Goal: Navigation & Orientation: Find specific page/section

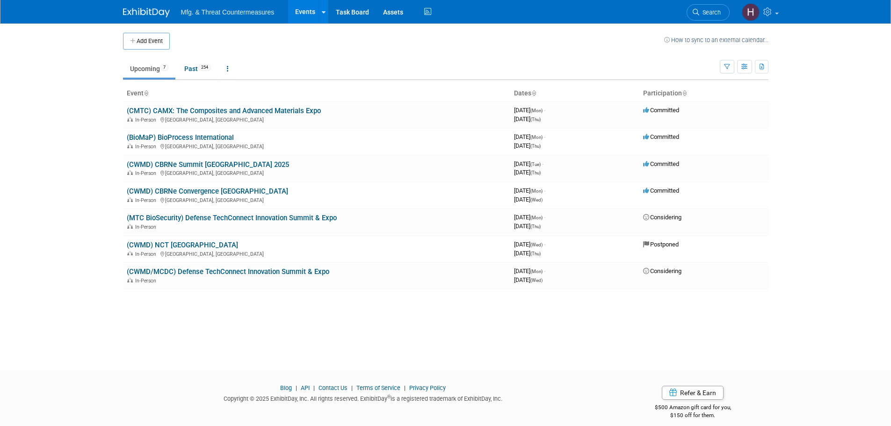
scroll to position [9, 0]
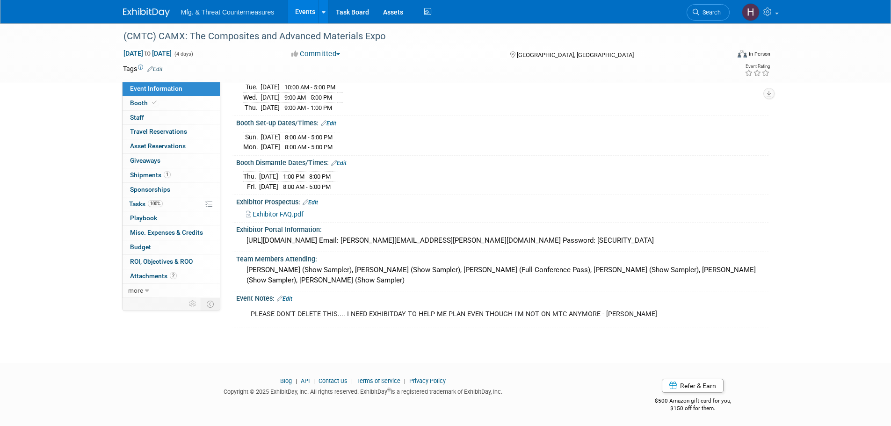
scroll to position [120, 0]
click at [165, 101] on link "Booth" at bounding box center [171, 103] width 97 height 14
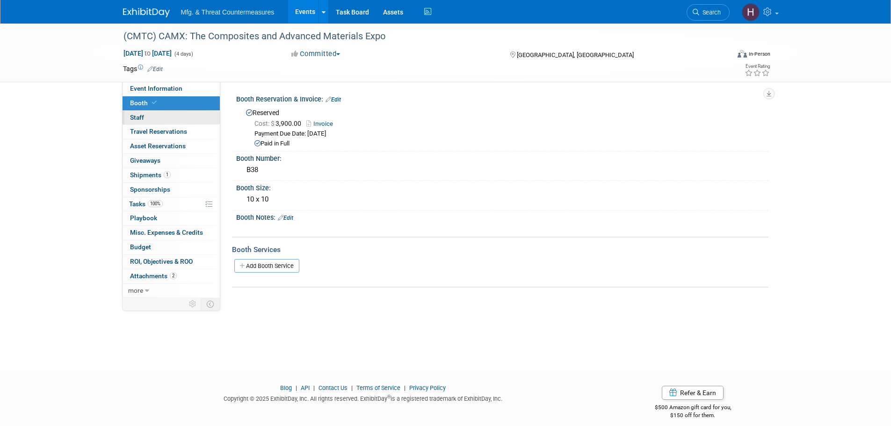
click at [156, 117] on link "0 Staff 0" at bounding box center [171, 118] width 97 height 14
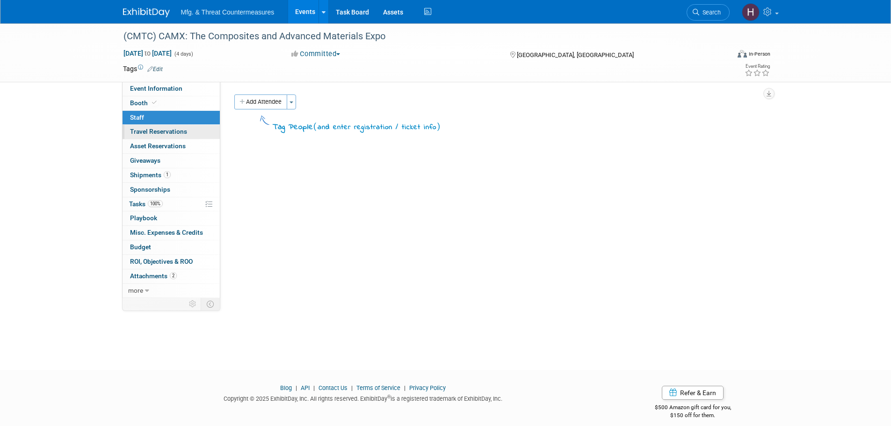
click at [146, 129] on span "Travel Reservations 0" at bounding box center [158, 131] width 57 height 7
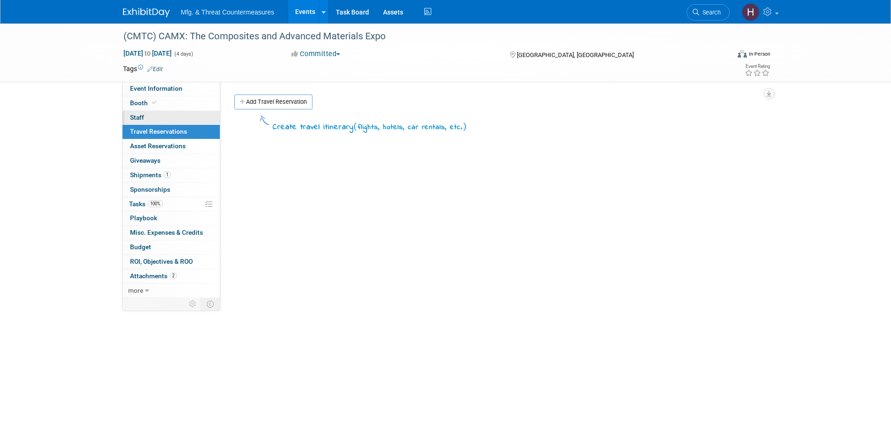
click at [145, 119] on link "0 Staff 0" at bounding box center [171, 118] width 97 height 14
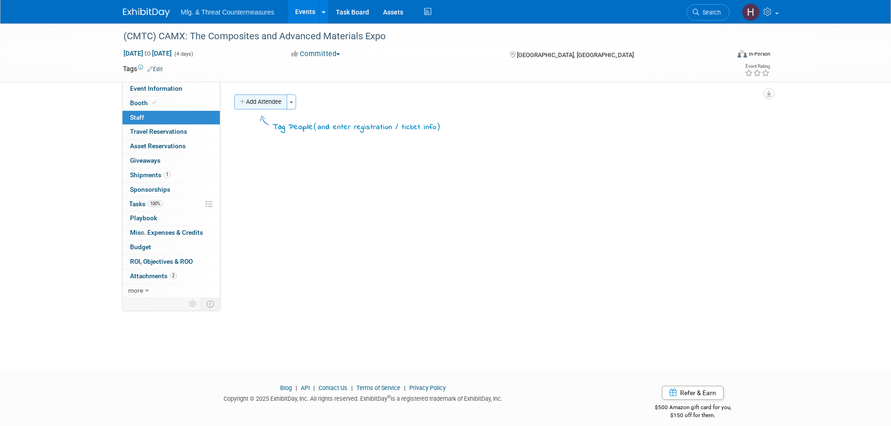
click at [271, 98] on button "Add Attendee" at bounding box center [260, 101] width 53 height 15
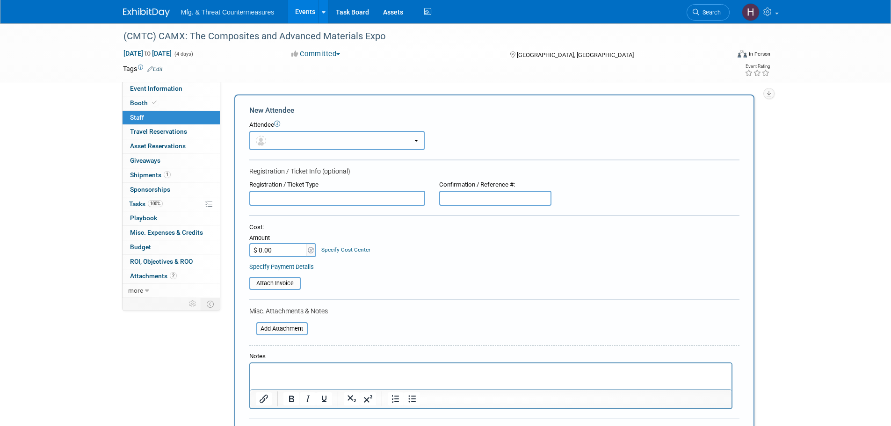
click at [319, 146] on button "button" at bounding box center [336, 140] width 175 height 19
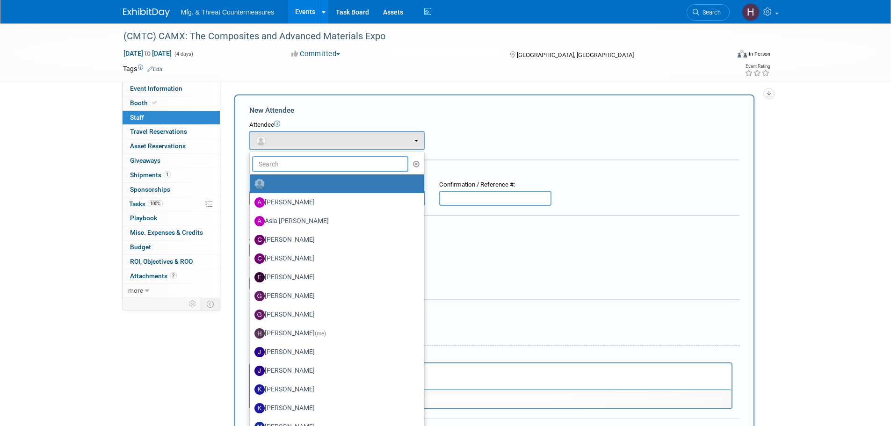
click at [323, 156] on input "text" at bounding box center [330, 164] width 157 height 16
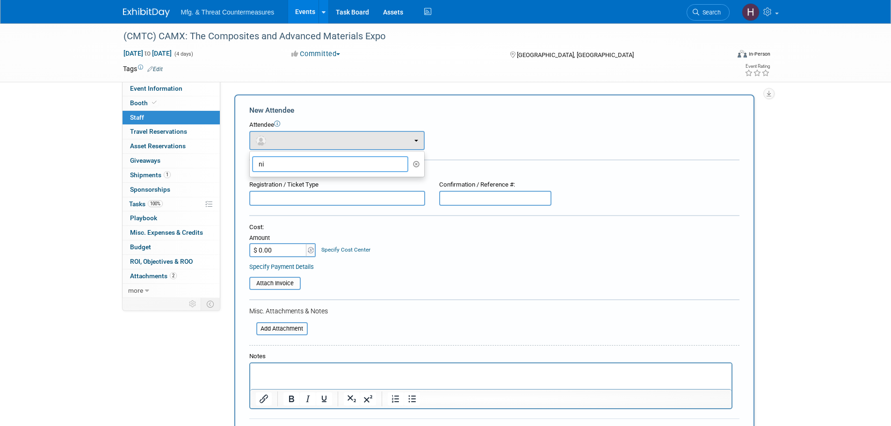
type input "n"
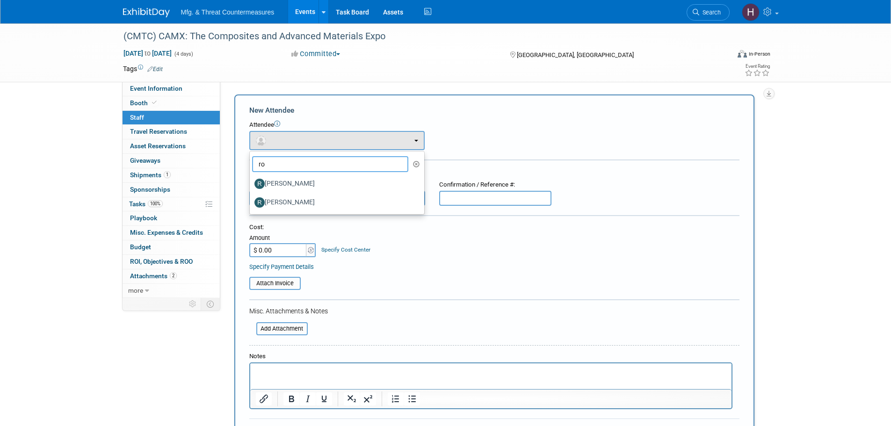
type input "r"
type input "d"
type input "s"
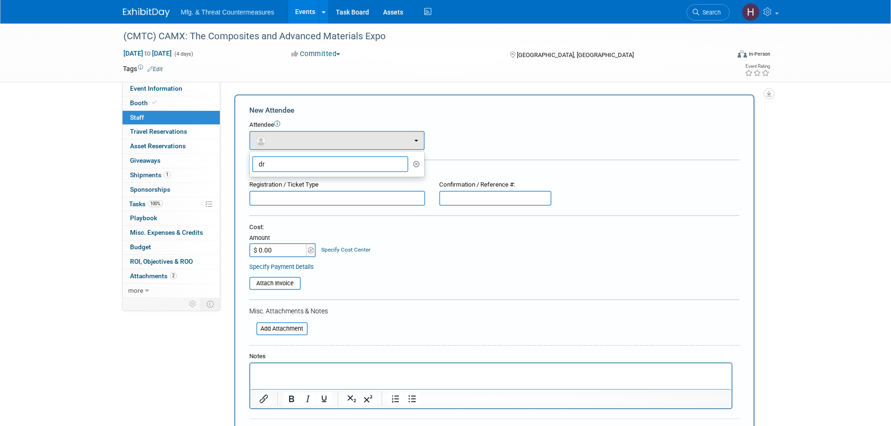
type input "d"
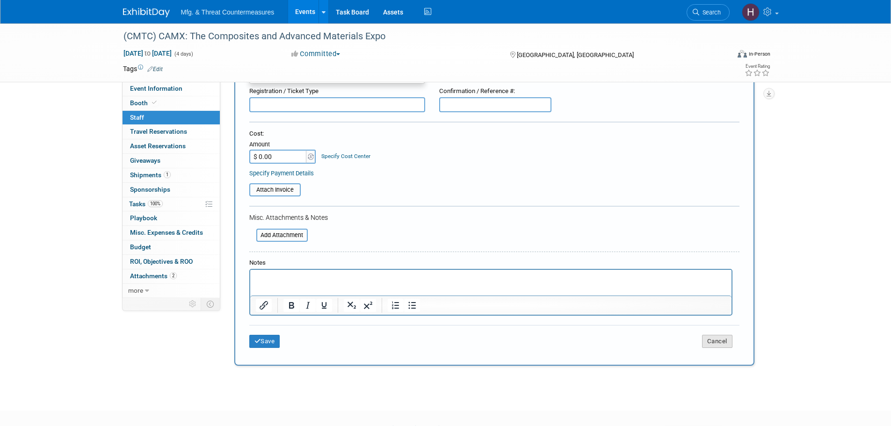
type input "eug"
click at [713, 340] on button "Cancel" at bounding box center [717, 341] width 30 height 13
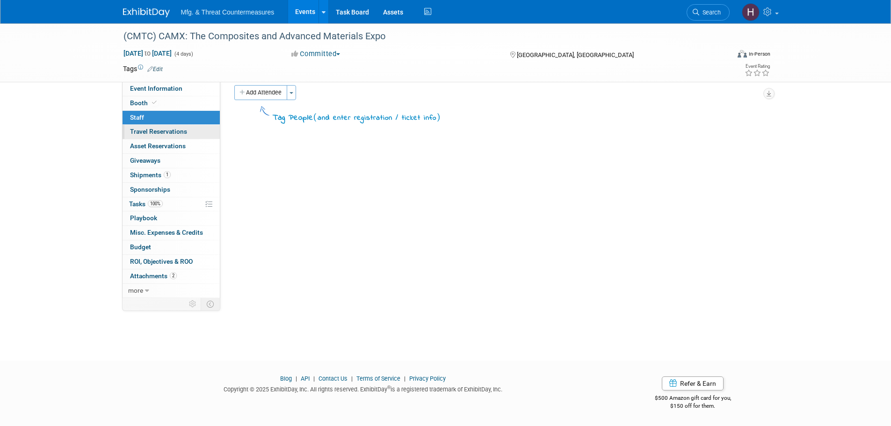
click at [167, 129] on span "Travel Reservations 0" at bounding box center [158, 131] width 57 height 7
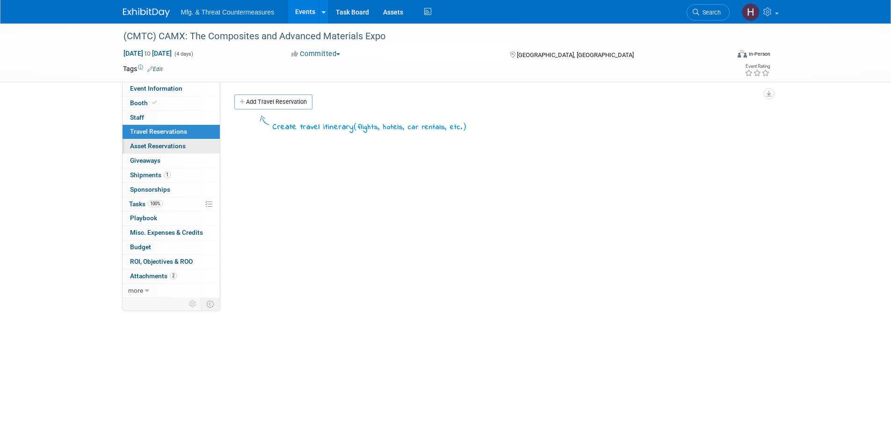
click at [166, 144] on span "Asset Reservations 0" at bounding box center [158, 145] width 56 height 7
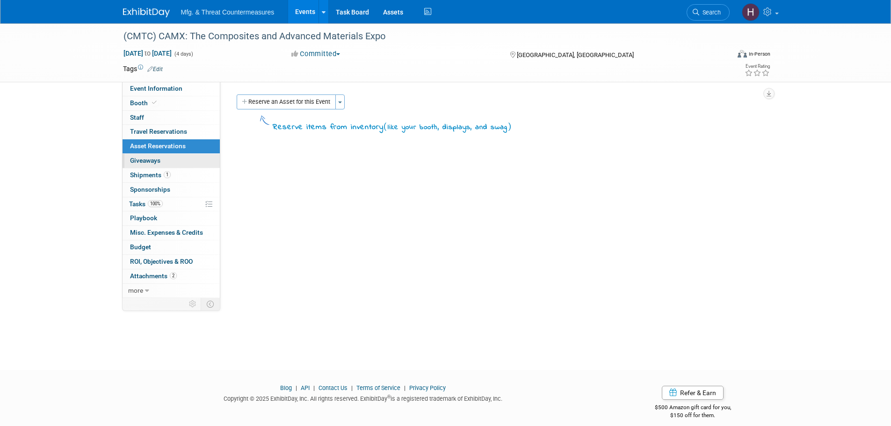
click at [165, 158] on link "0 Giveaways 0" at bounding box center [171, 161] width 97 height 14
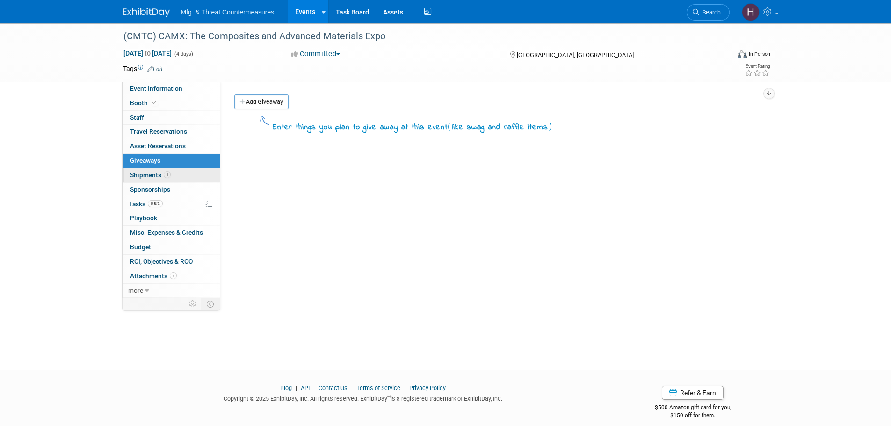
click at [167, 176] on span "1" at bounding box center [167, 174] width 7 height 7
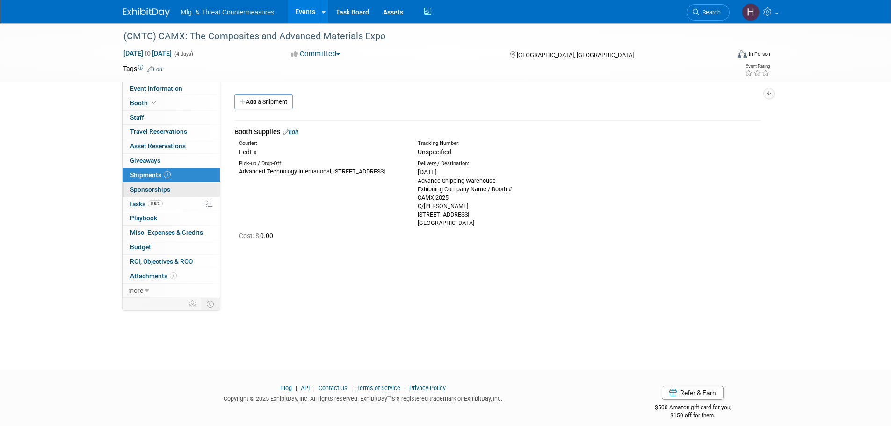
click at [164, 189] on span "Sponsorships 0" at bounding box center [150, 189] width 40 height 7
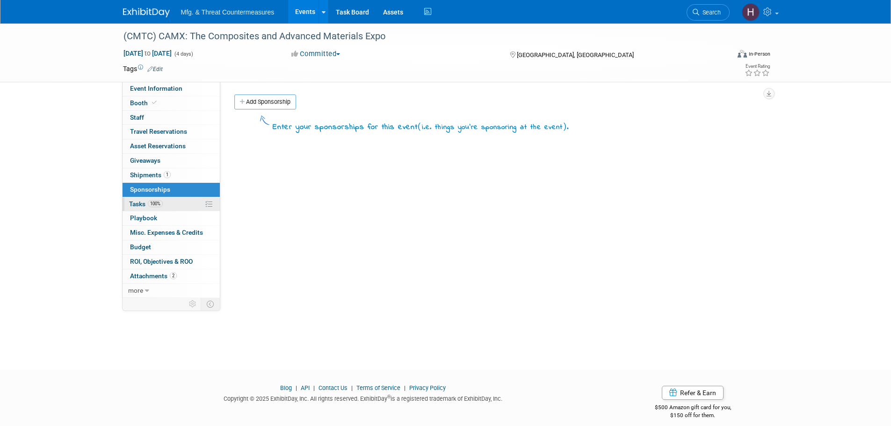
click at [161, 202] on span "100%" at bounding box center [155, 203] width 15 height 7
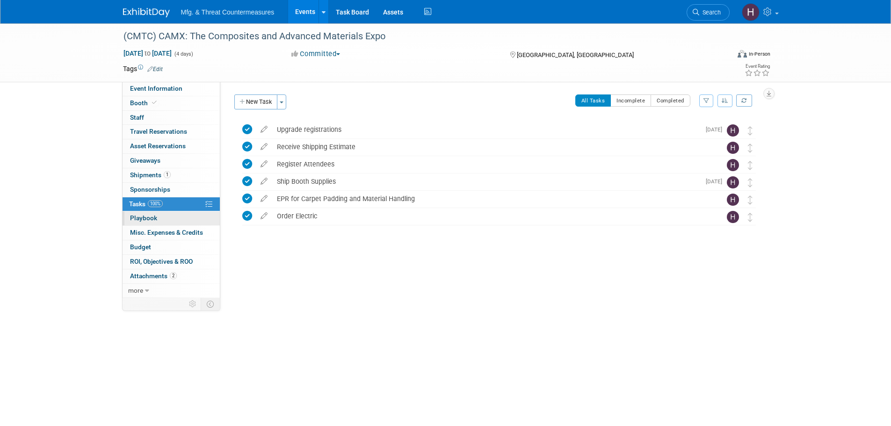
click at [159, 223] on link "0 Playbook 0" at bounding box center [171, 218] width 97 height 14
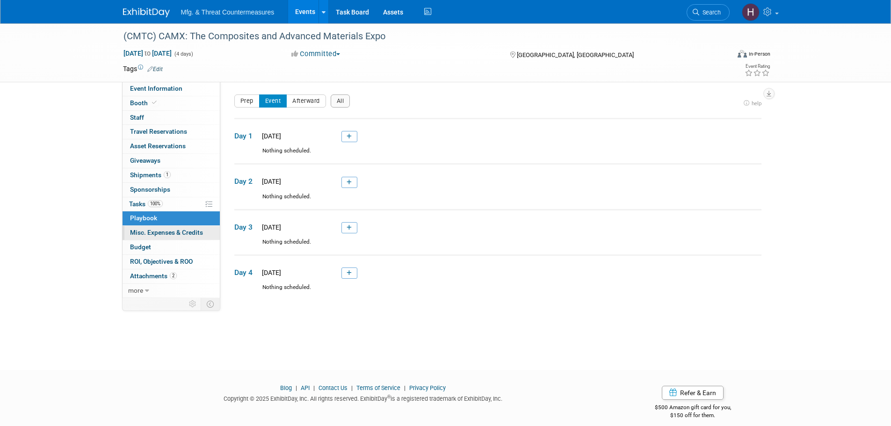
click at [159, 233] on span "Misc. Expenses & Credits 0" at bounding box center [166, 232] width 73 height 7
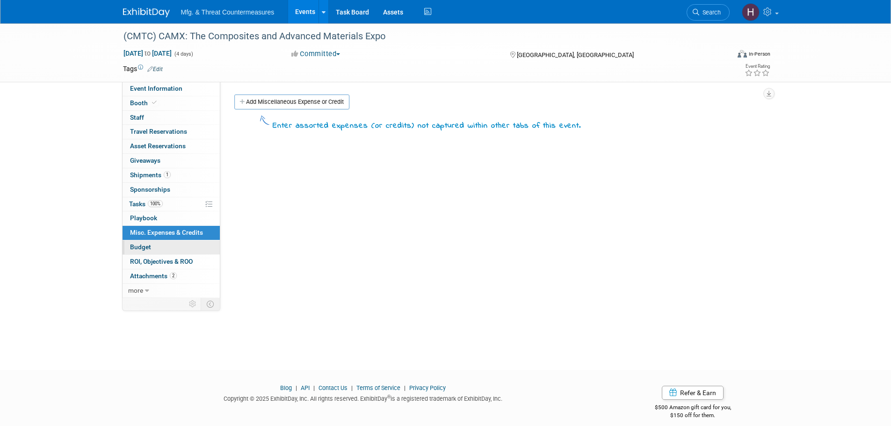
click at [164, 250] on link "Budget" at bounding box center [171, 247] width 97 height 14
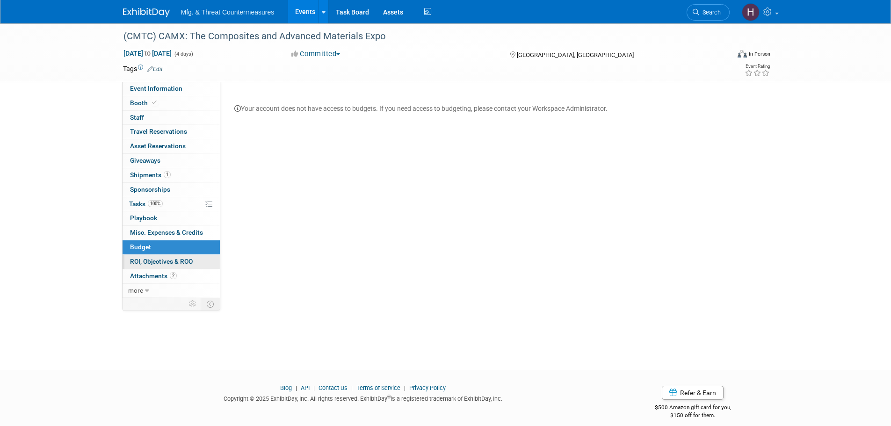
click at [159, 264] on span "ROI, Objectives & ROO 0" at bounding box center [161, 261] width 63 height 7
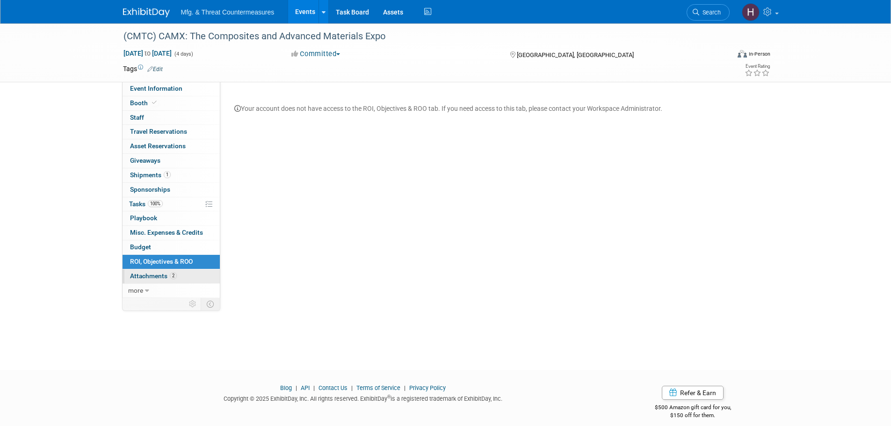
click at [151, 273] on span "Attachments 2" at bounding box center [153, 275] width 47 height 7
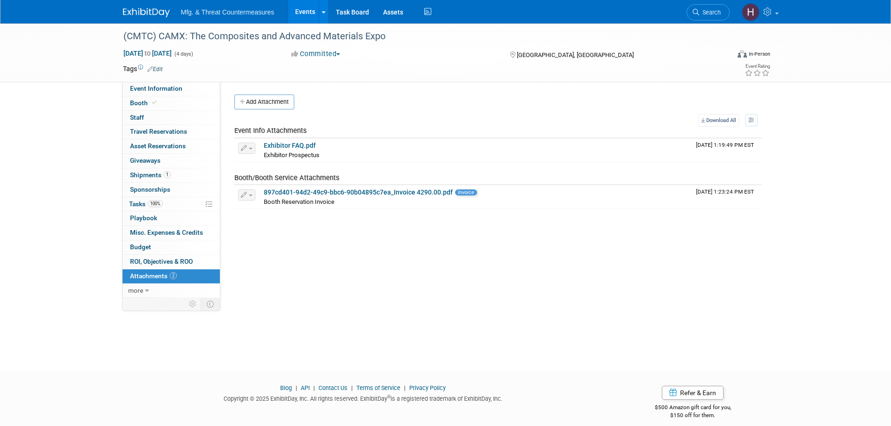
scroll to position [9, 0]
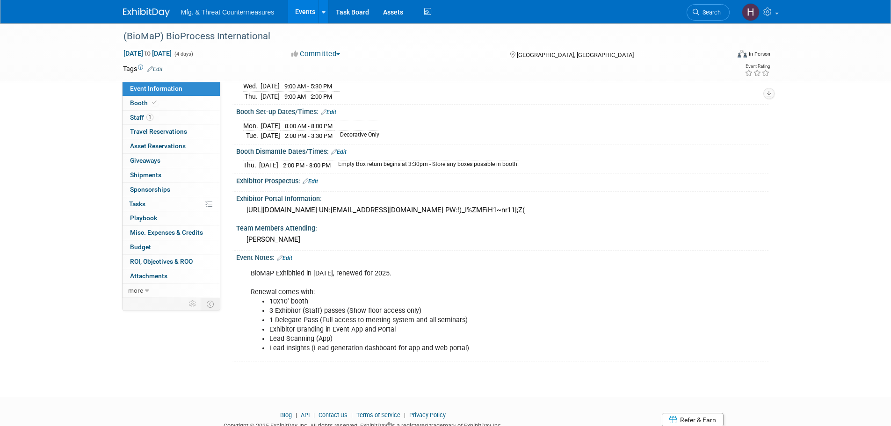
scroll to position [166, 0]
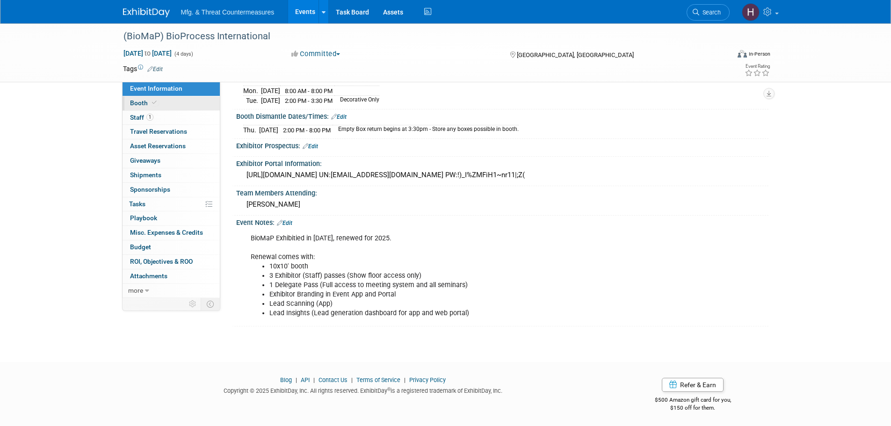
click at [191, 103] on link "Booth" at bounding box center [171, 103] width 97 height 14
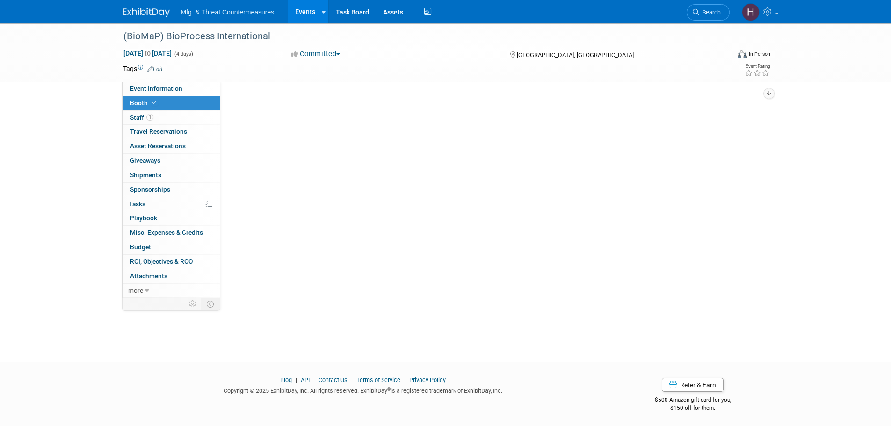
scroll to position [0, 0]
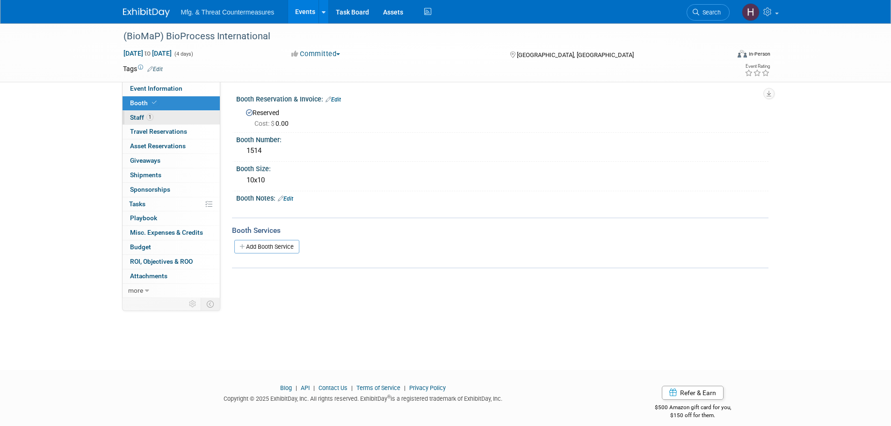
click at [180, 118] on link "1 Staff 1" at bounding box center [171, 118] width 97 height 14
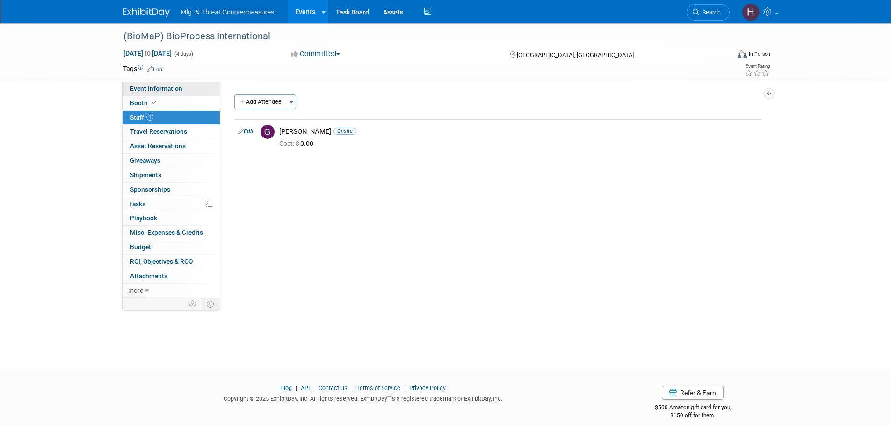
click at [171, 88] on span "Event Information" at bounding box center [156, 88] width 52 height 7
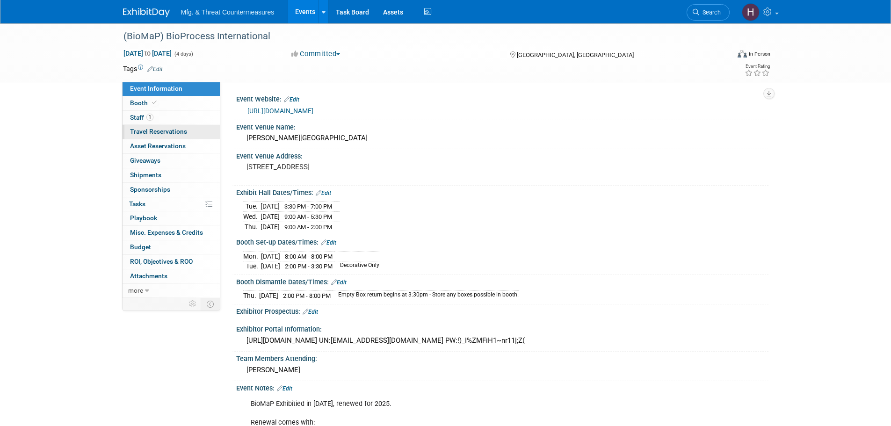
click at [166, 129] on span "Travel Reservations 0" at bounding box center [158, 131] width 57 height 7
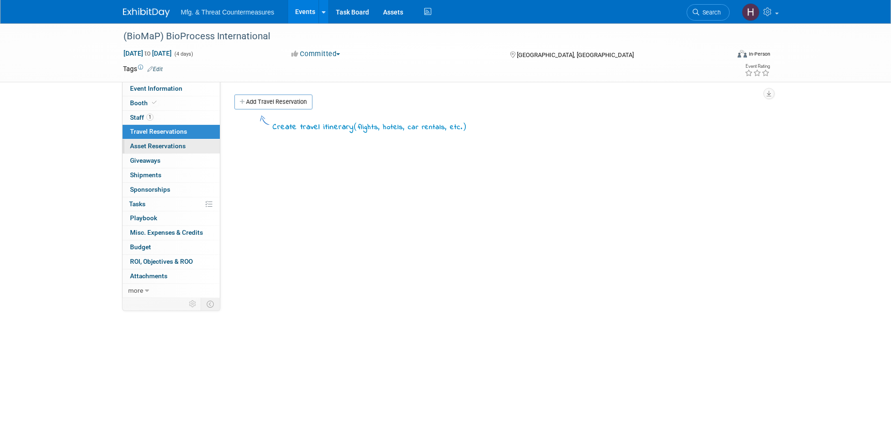
click at [161, 151] on link "0 Asset Reservations 0" at bounding box center [171, 146] width 97 height 14
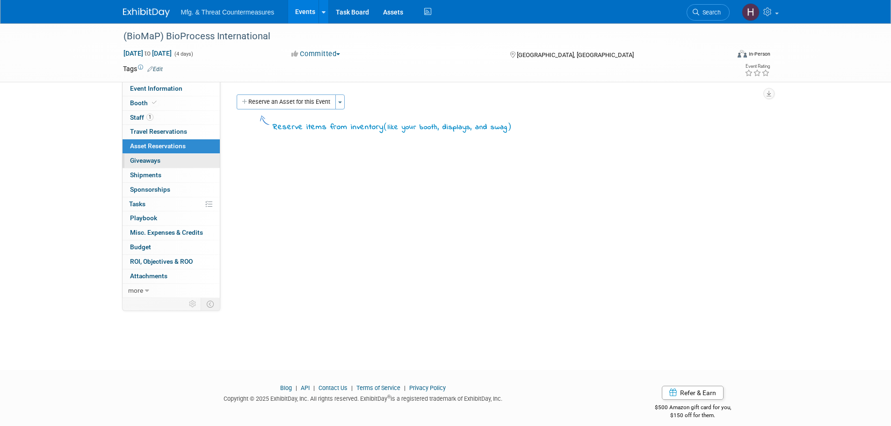
click at [159, 164] on span "Giveaways 0" at bounding box center [145, 160] width 30 height 7
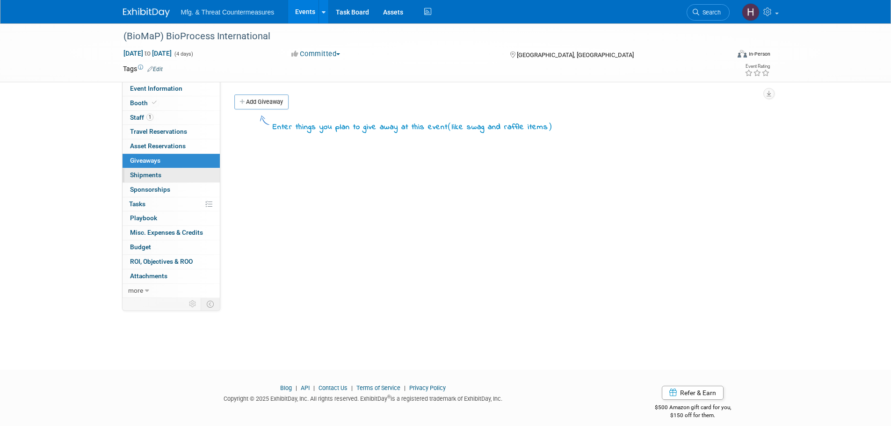
click at [157, 179] on link "0 Shipments 0" at bounding box center [171, 175] width 97 height 14
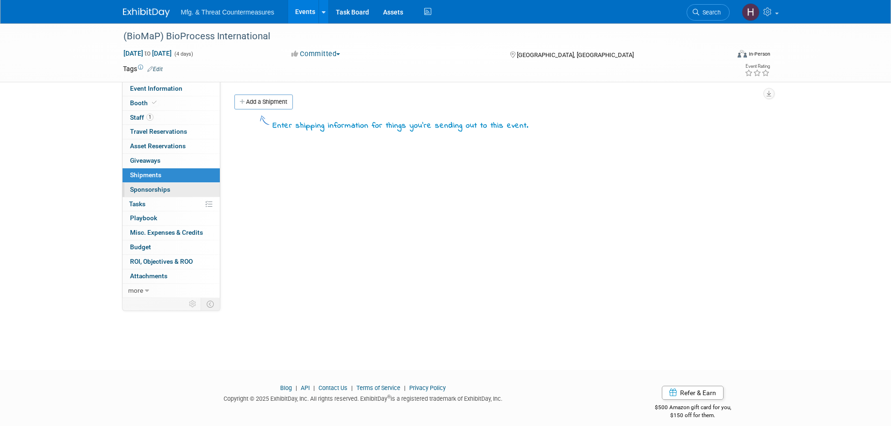
click at [155, 190] on span "Sponsorships 0" at bounding box center [150, 189] width 40 height 7
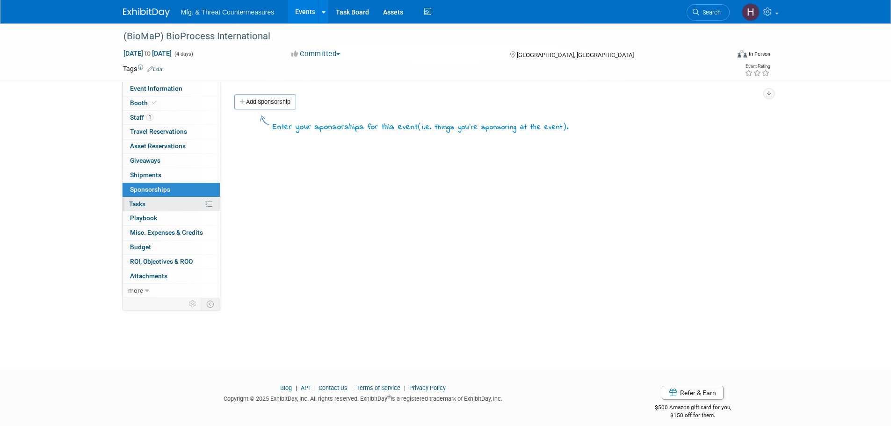
click at [152, 205] on link "0% Tasks 0%" at bounding box center [171, 204] width 97 height 14
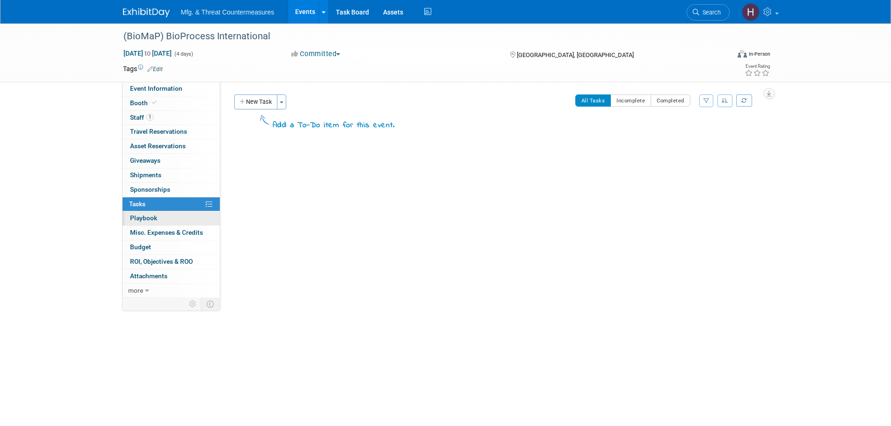
click at [146, 219] on span "Playbook 0" at bounding box center [143, 217] width 27 height 7
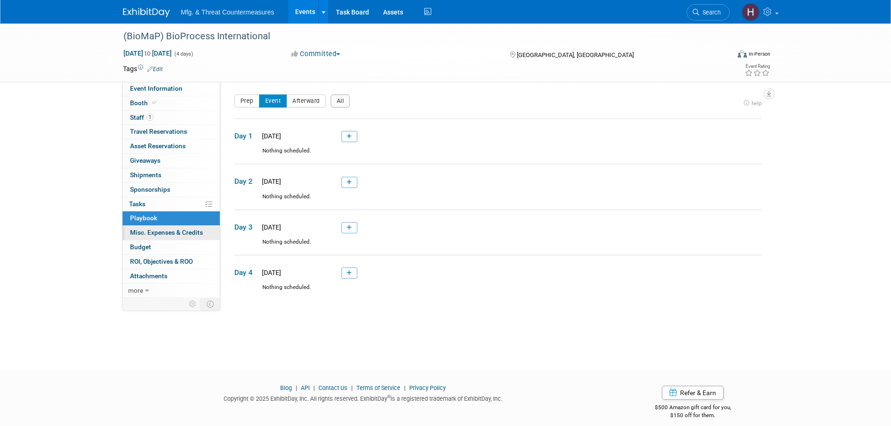
click at [148, 232] on span "Misc. Expenses & Credits 0" at bounding box center [166, 232] width 73 height 7
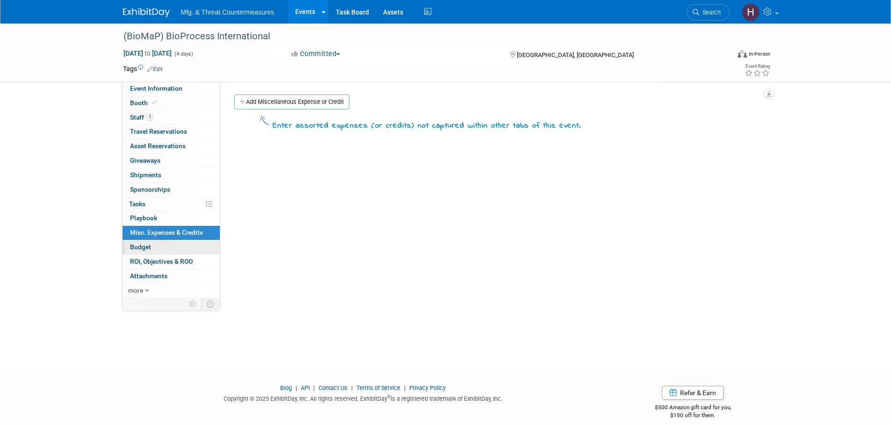
click at [142, 248] on span "Budget" at bounding box center [140, 246] width 21 height 7
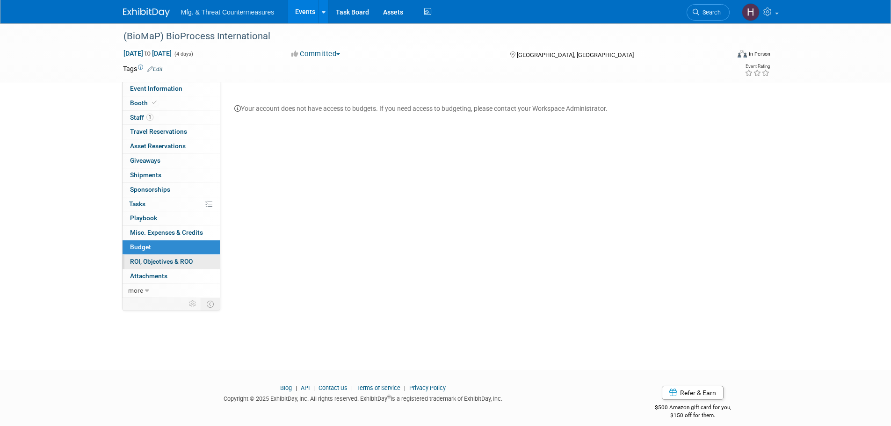
click at [138, 266] on link "0 ROI, Objectives & ROO 0" at bounding box center [171, 262] width 97 height 14
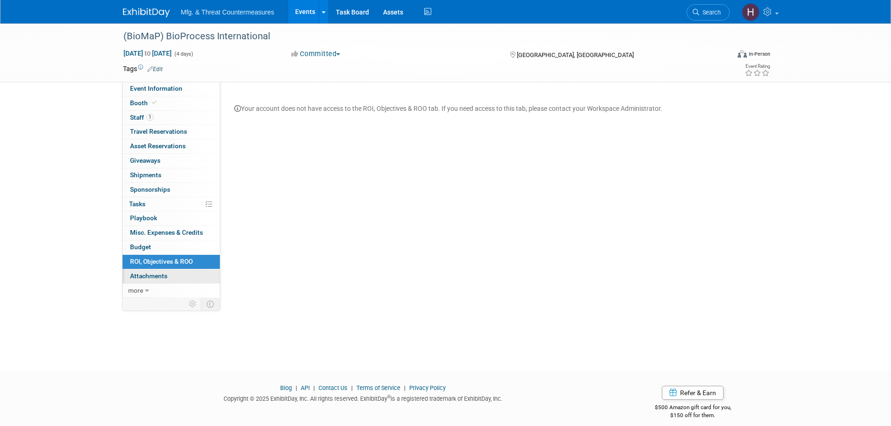
click at [138, 278] on span "Attachments 0" at bounding box center [148, 275] width 37 height 7
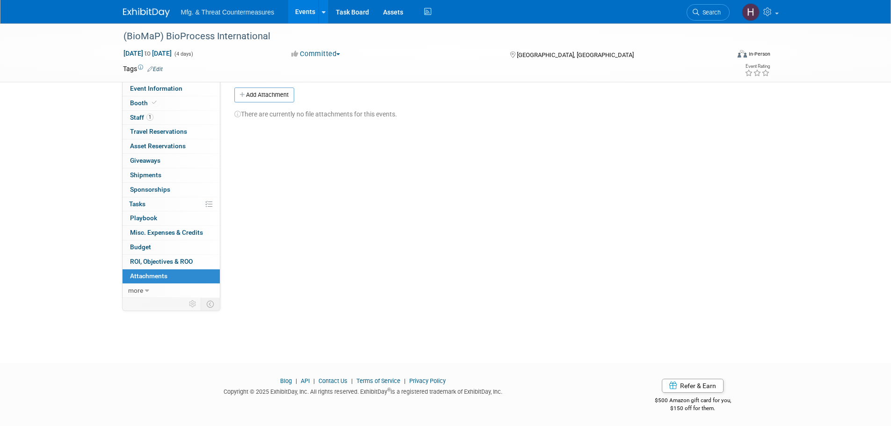
scroll to position [9, 0]
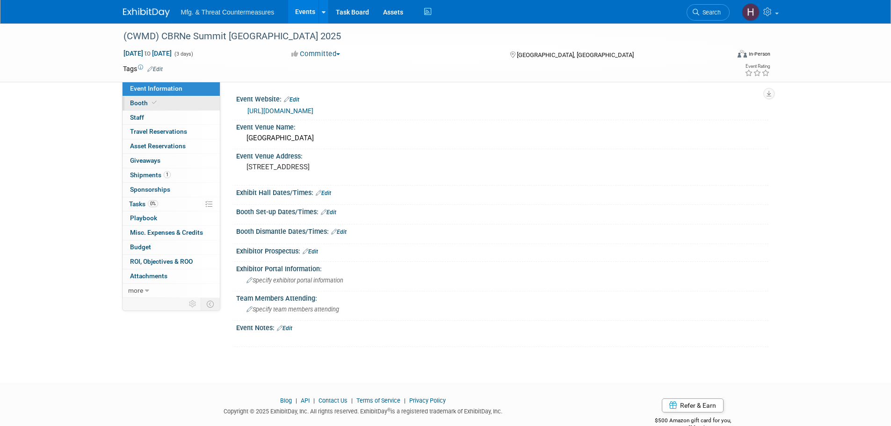
drag, startPoint x: 159, startPoint y: 99, endPoint x: 155, endPoint y: 110, distance: 11.6
click at [159, 99] on link "Booth" at bounding box center [171, 103] width 97 height 14
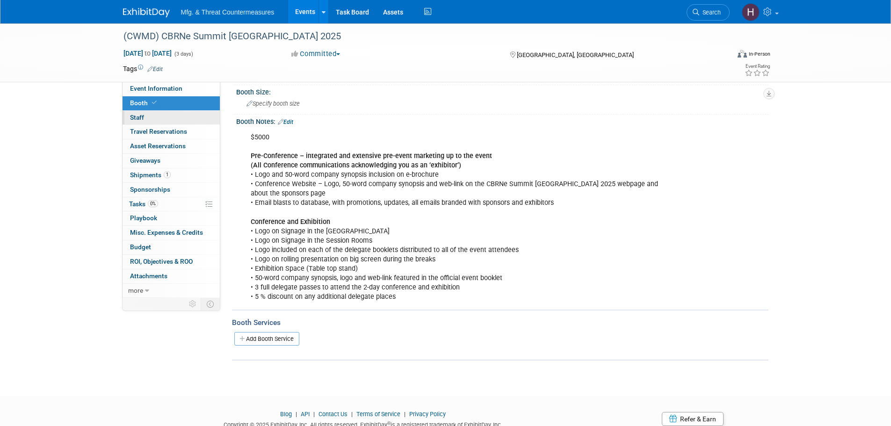
scroll to position [94, 0]
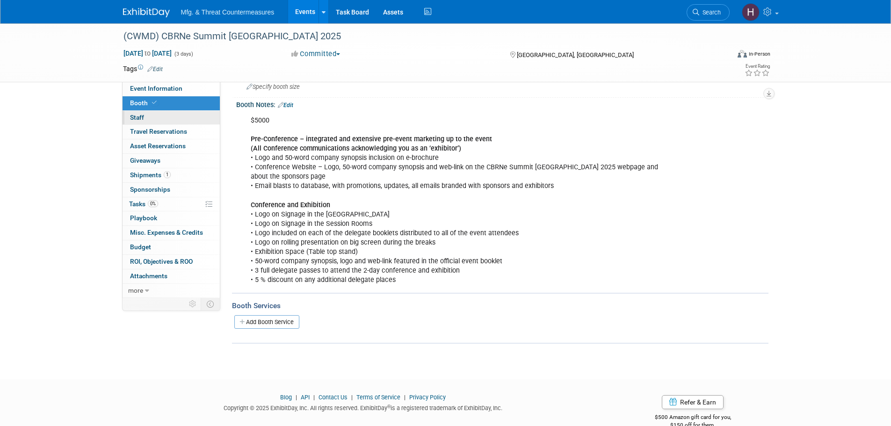
click at [171, 124] on link "0 Staff 0" at bounding box center [171, 118] width 97 height 14
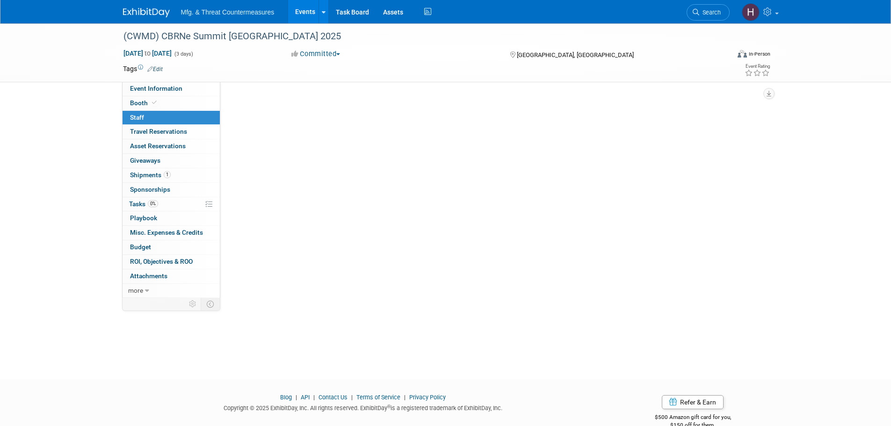
scroll to position [0, 0]
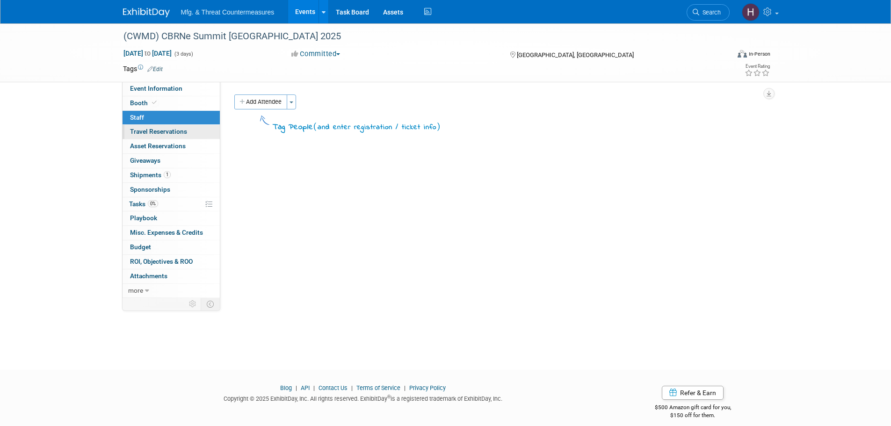
click at [168, 130] on span "Travel Reservations 0" at bounding box center [158, 131] width 57 height 7
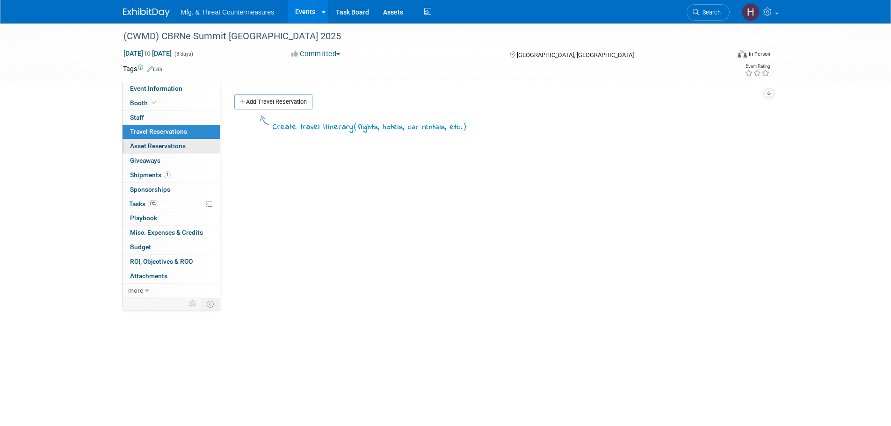
click at [164, 144] on span "Asset Reservations 0" at bounding box center [158, 145] width 56 height 7
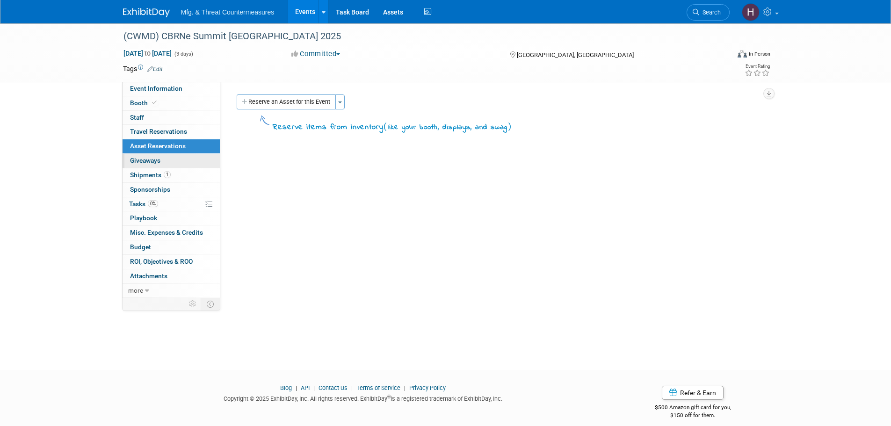
click at [164, 157] on link "0 Giveaways 0" at bounding box center [171, 161] width 97 height 14
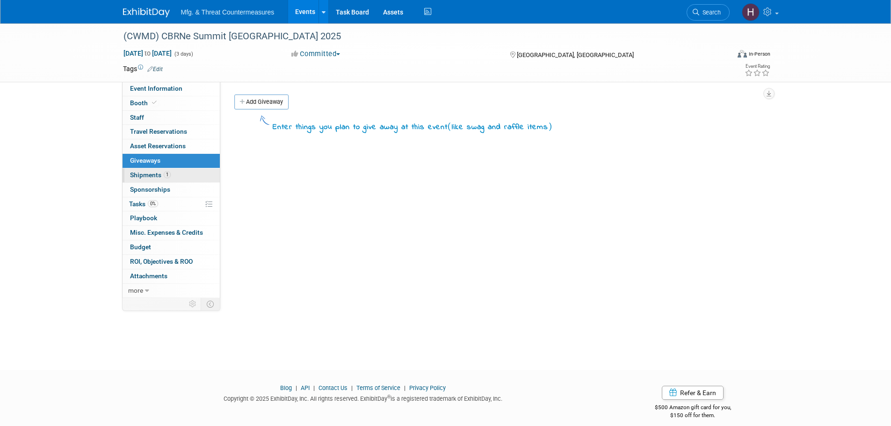
click at [160, 171] on span "Shipments 1" at bounding box center [150, 174] width 41 height 7
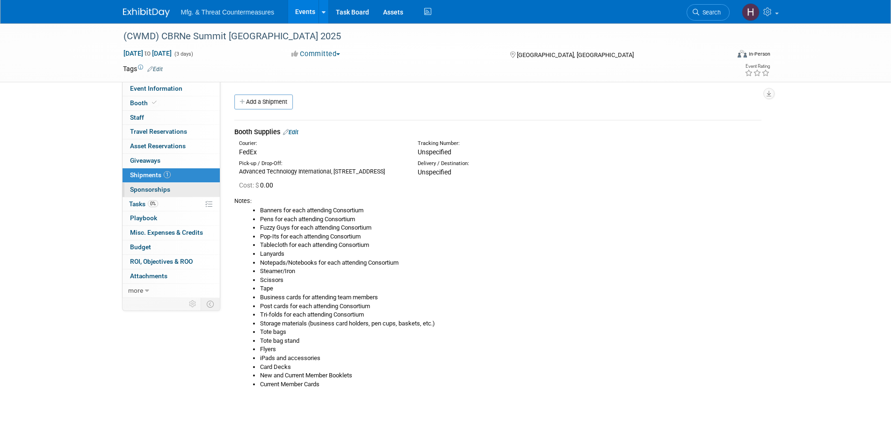
click at [181, 183] on link "0 Sponsorships 0" at bounding box center [171, 190] width 97 height 14
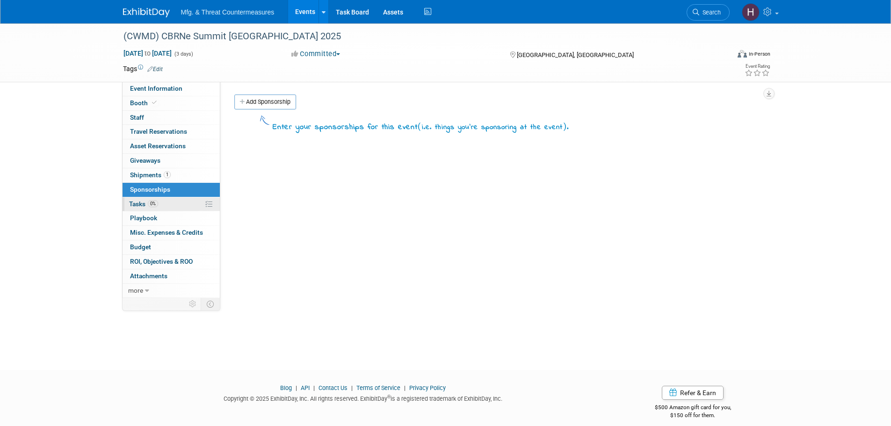
click at [170, 201] on link "0% Tasks 0%" at bounding box center [171, 204] width 97 height 14
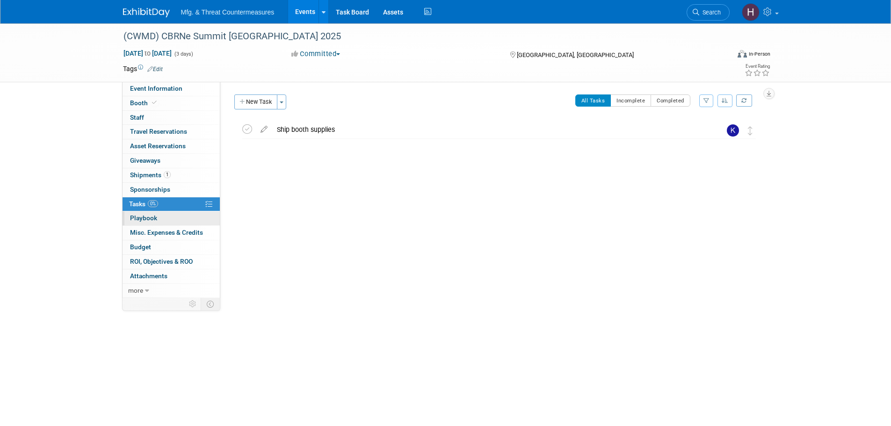
click at [169, 212] on link "0 Playbook 0" at bounding box center [171, 218] width 97 height 14
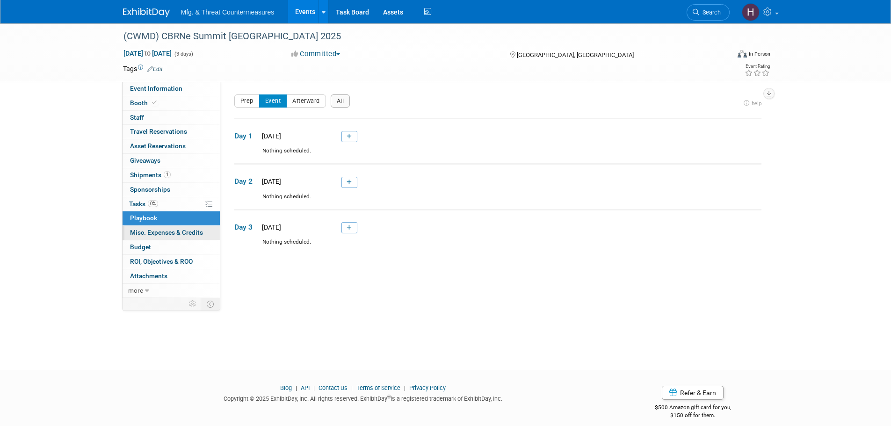
click at [166, 234] on span "Misc. Expenses & Credits 0" at bounding box center [166, 232] width 73 height 7
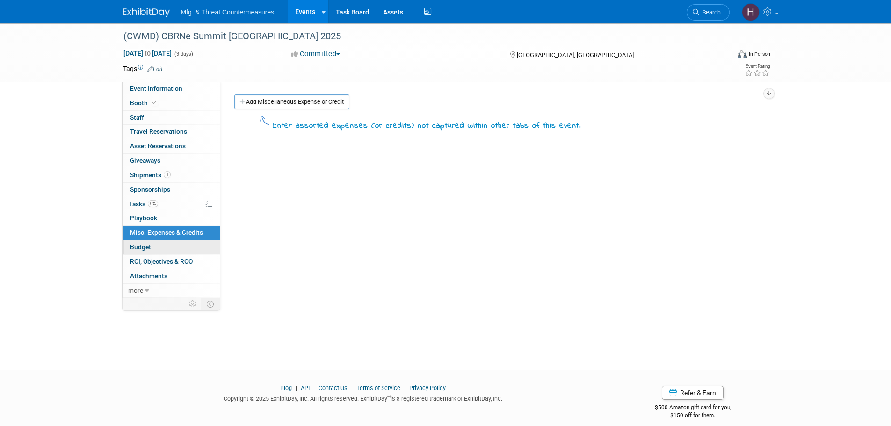
click at [163, 246] on link "Budget" at bounding box center [171, 247] width 97 height 14
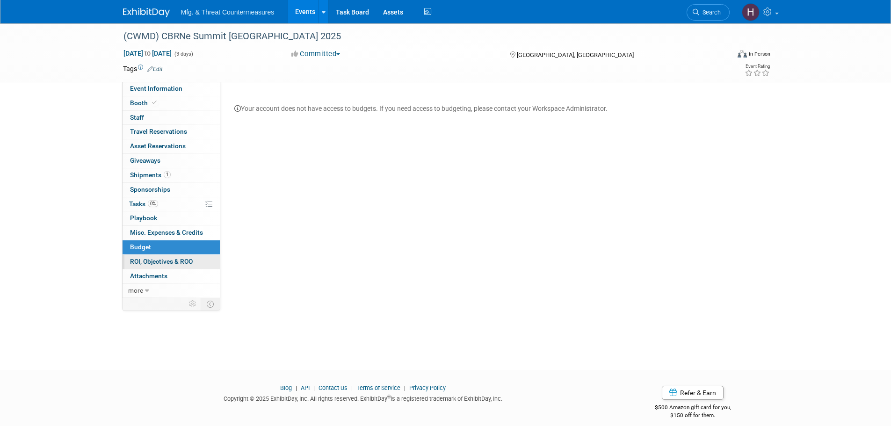
click at [168, 259] on span "ROI, Objectives & ROO 0" at bounding box center [161, 261] width 63 height 7
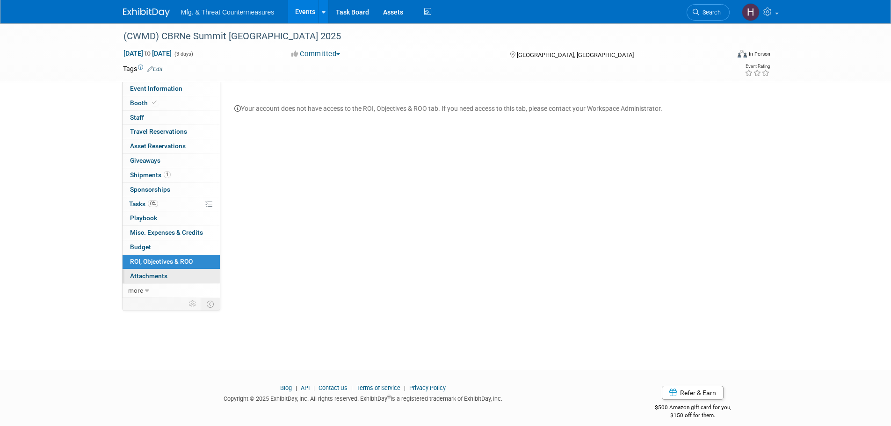
click at [190, 272] on link "0 Attachments 0" at bounding box center [171, 276] width 97 height 14
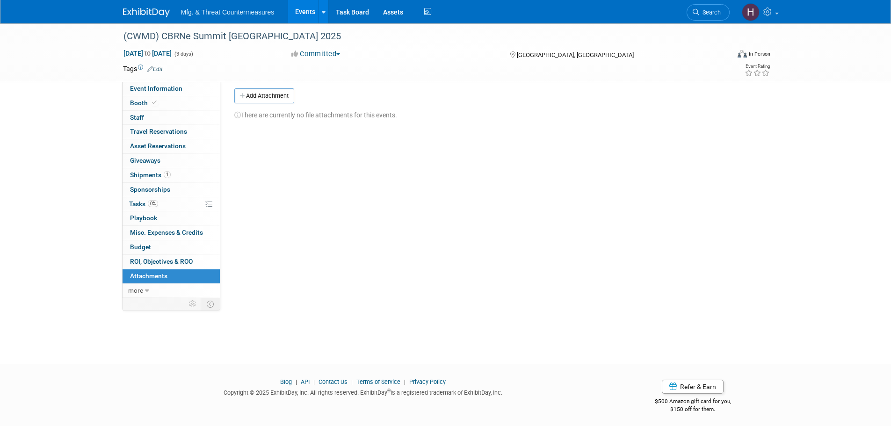
scroll to position [9, 0]
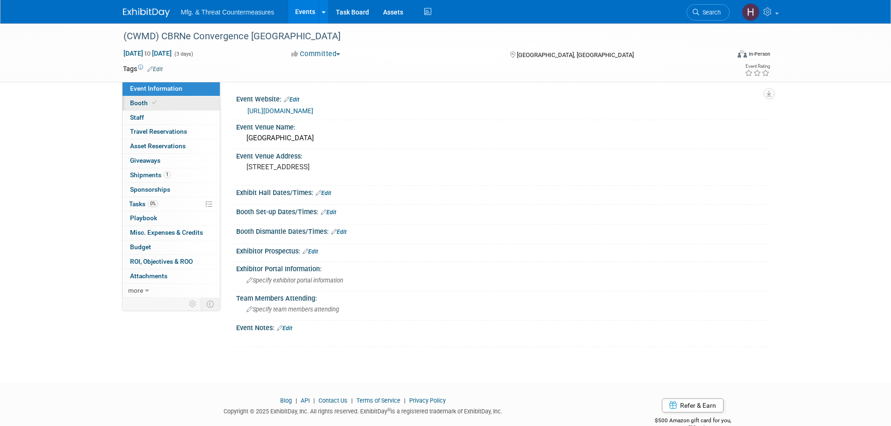
click at [145, 100] on span "Booth" at bounding box center [144, 102] width 29 height 7
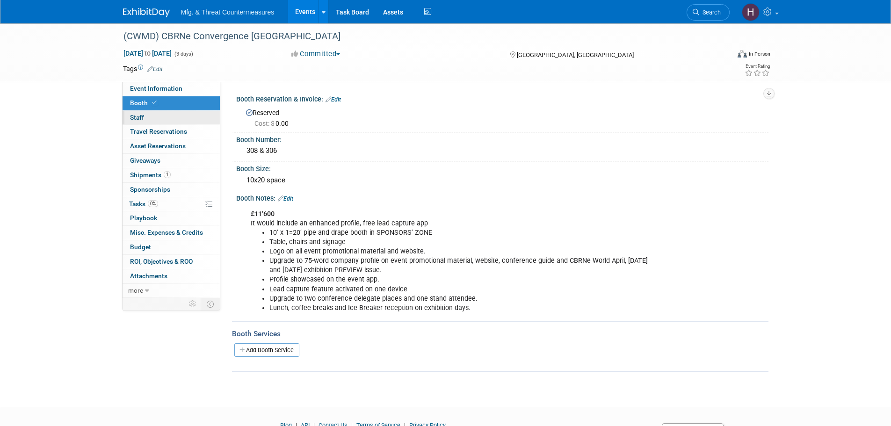
click at [140, 124] on link "0 Staff 0" at bounding box center [171, 118] width 97 height 14
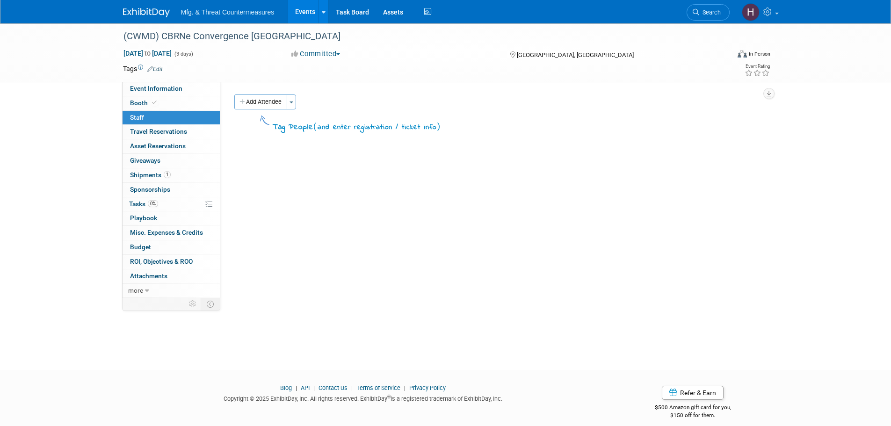
click at [142, 119] on span "Staff 0" at bounding box center [137, 117] width 14 height 7
click at [138, 134] on span "Travel Reservations 0" at bounding box center [158, 131] width 57 height 7
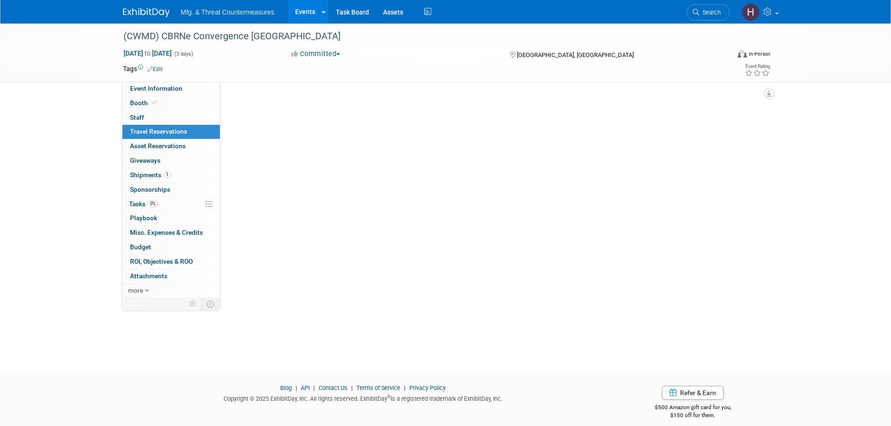
click at [138, 134] on span "Travel Reservations 0" at bounding box center [158, 131] width 57 height 7
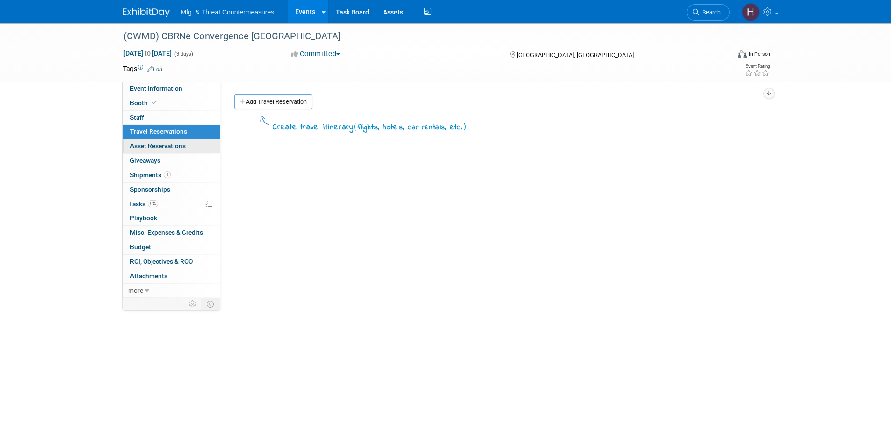
click at [127, 153] on link "0 Asset Reservations 0" at bounding box center [171, 146] width 97 height 14
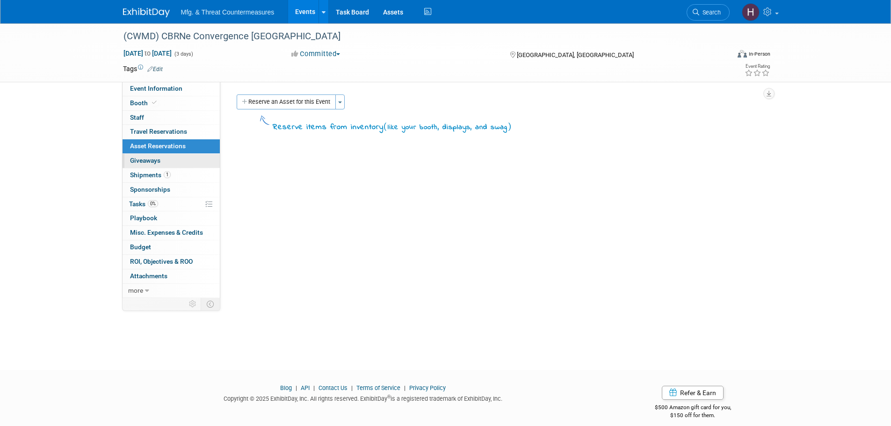
click at [130, 159] on span "Giveaways 0" at bounding box center [145, 160] width 30 height 7
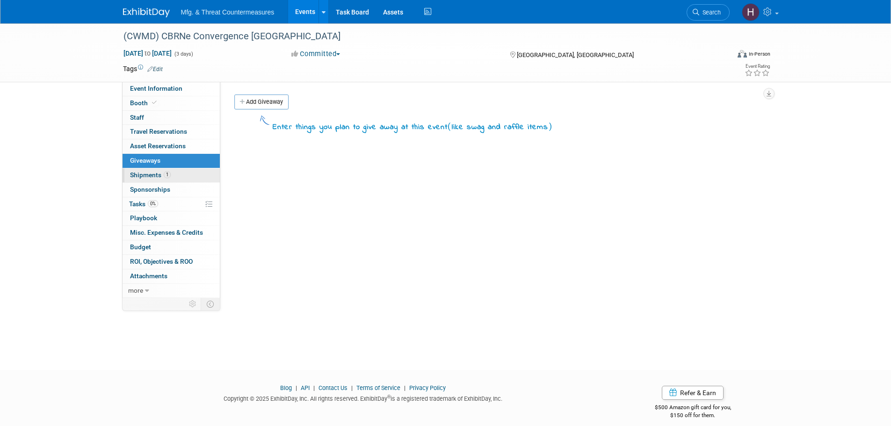
click at [137, 175] on span "Shipments 1" at bounding box center [150, 174] width 41 height 7
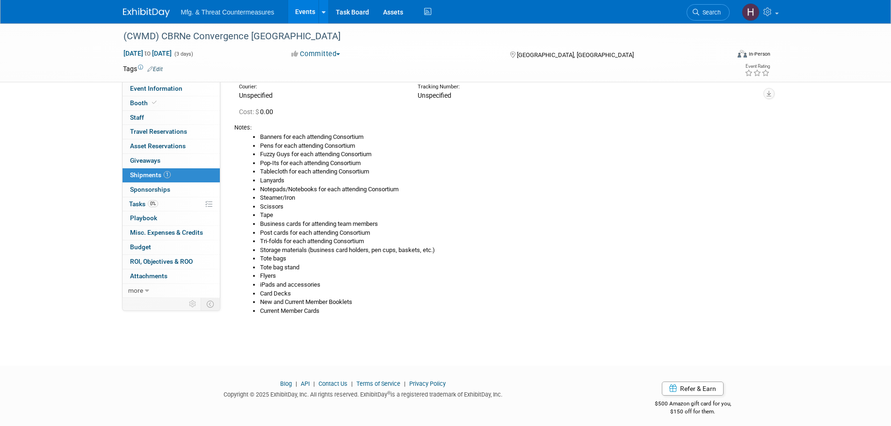
scroll to position [62, 0]
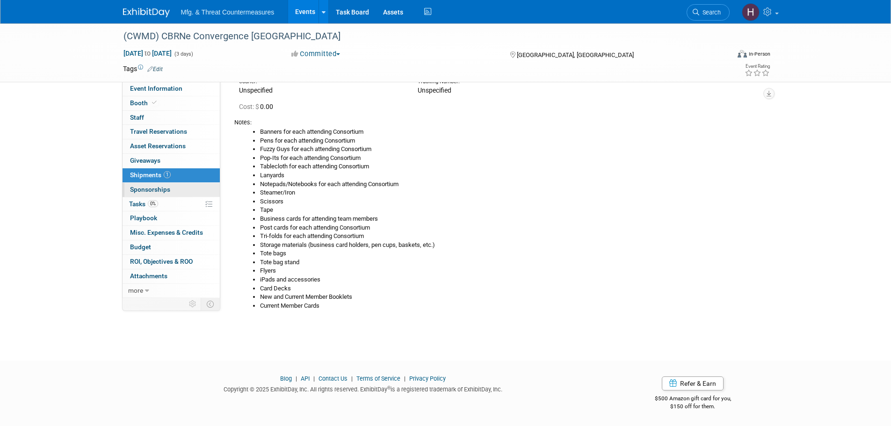
click at [154, 189] on span "Sponsorships 0" at bounding box center [150, 189] width 40 height 7
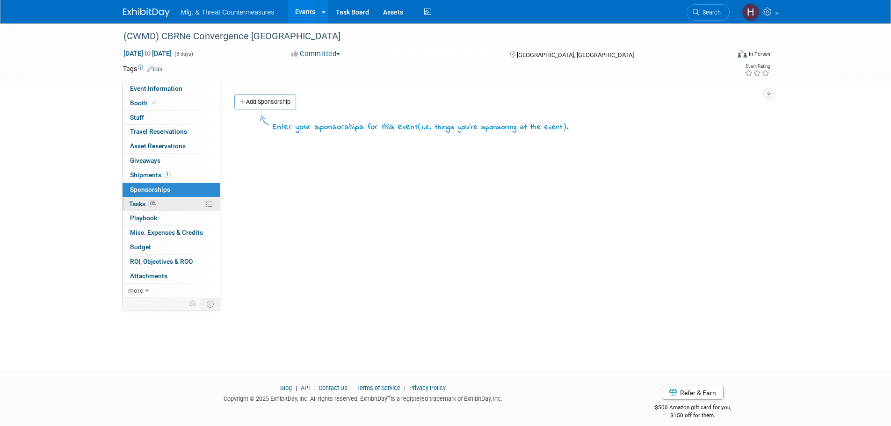
click at [146, 205] on span "Tasks 0%" at bounding box center [143, 203] width 29 height 7
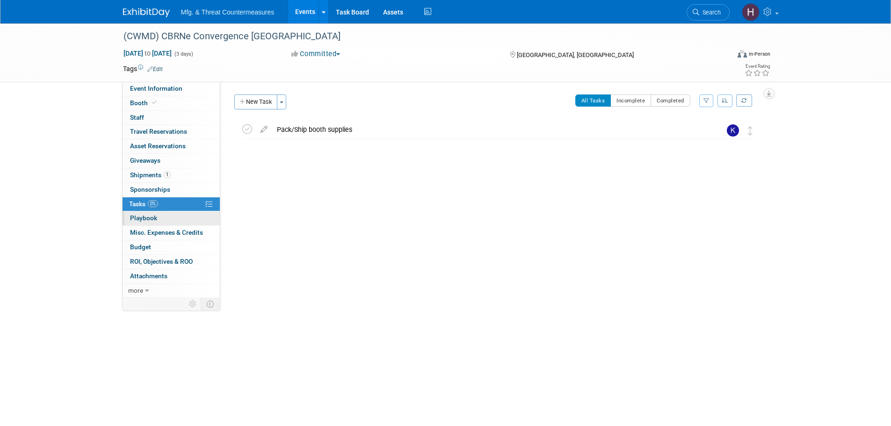
click at [139, 220] on span "Playbook 0" at bounding box center [143, 217] width 27 height 7
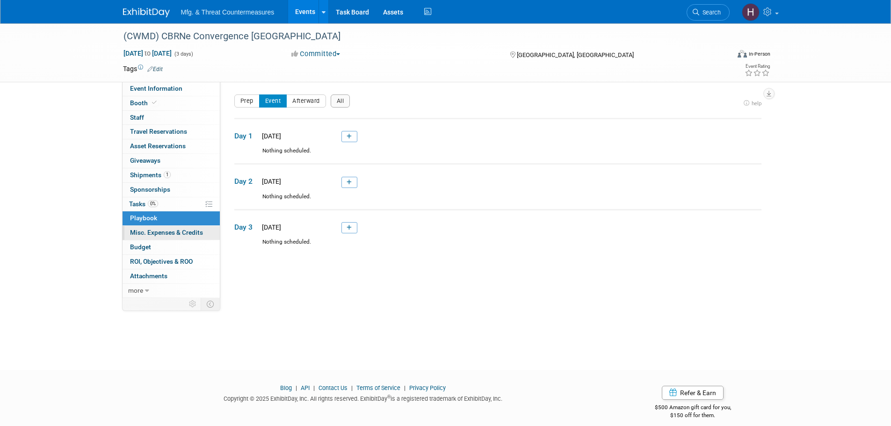
click at [139, 235] on span "Misc. Expenses & Credits 0" at bounding box center [166, 232] width 73 height 7
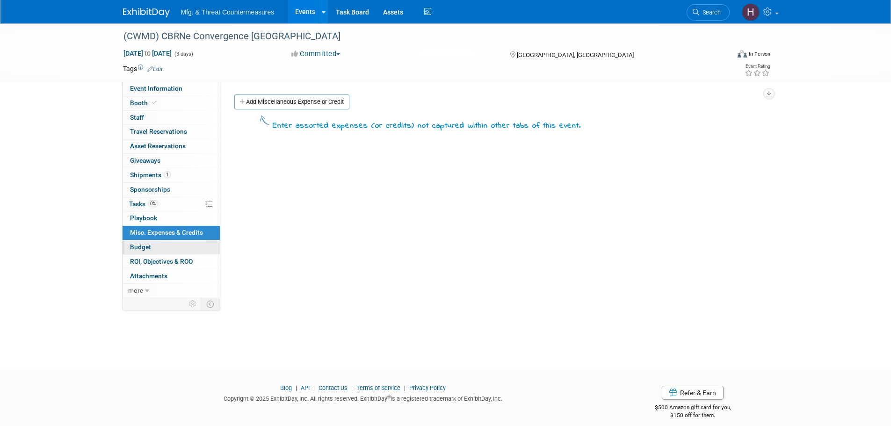
click at [143, 250] on span "Budget" at bounding box center [140, 246] width 21 height 7
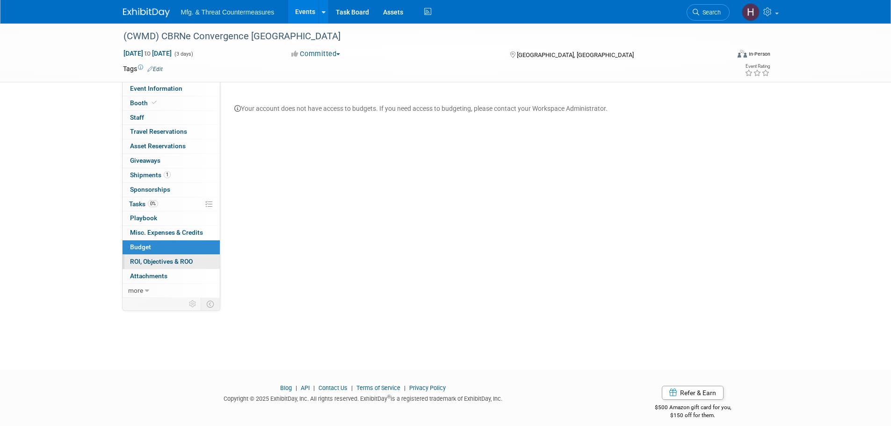
click at [139, 266] on link "0 ROI, Objectives & ROO 0" at bounding box center [171, 262] width 97 height 14
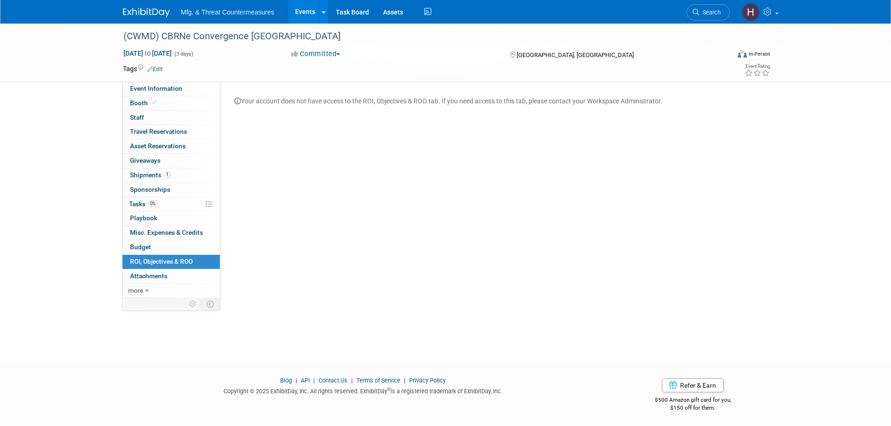
scroll to position [9, 0]
click at [134, 271] on link "0 Attachments 0" at bounding box center [171, 276] width 97 height 14
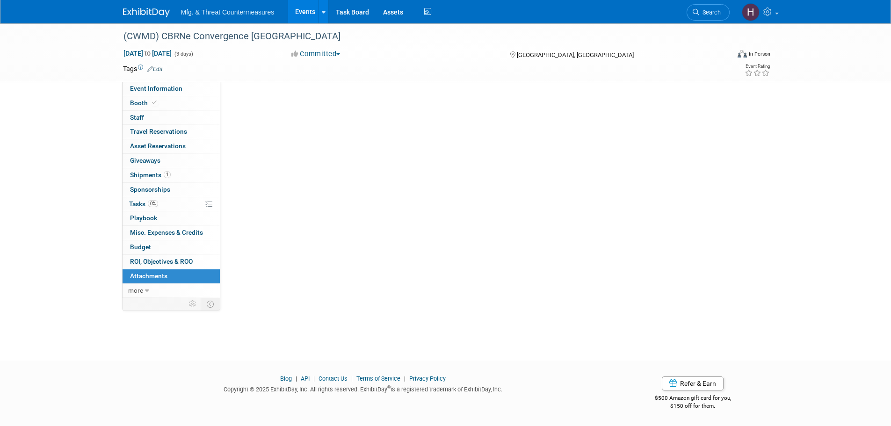
scroll to position [0, 0]
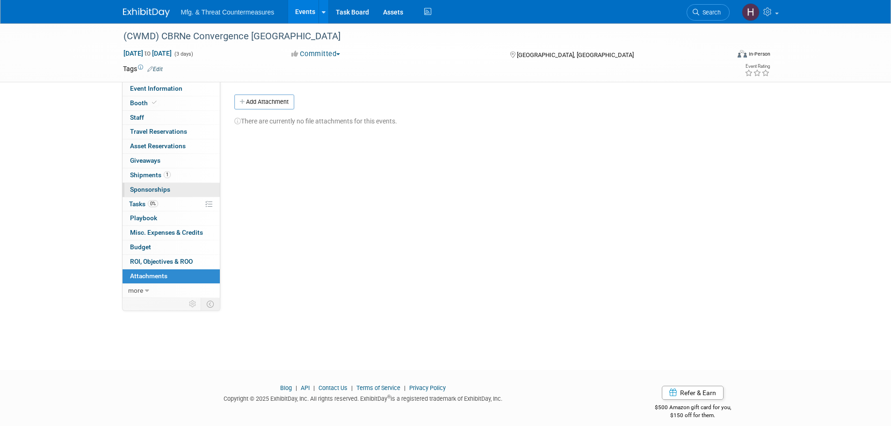
click at [145, 195] on link "0 Sponsorships 0" at bounding box center [171, 190] width 97 height 14
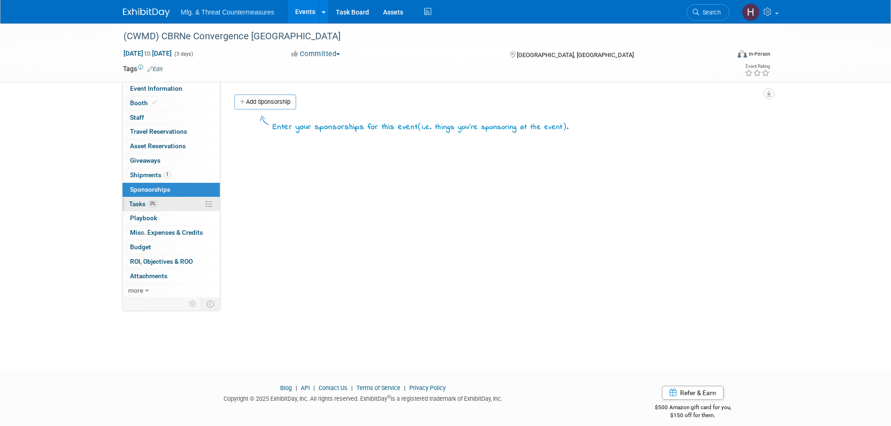
click at [129, 207] on link "0% Tasks 0%" at bounding box center [171, 204] width 97 height 14
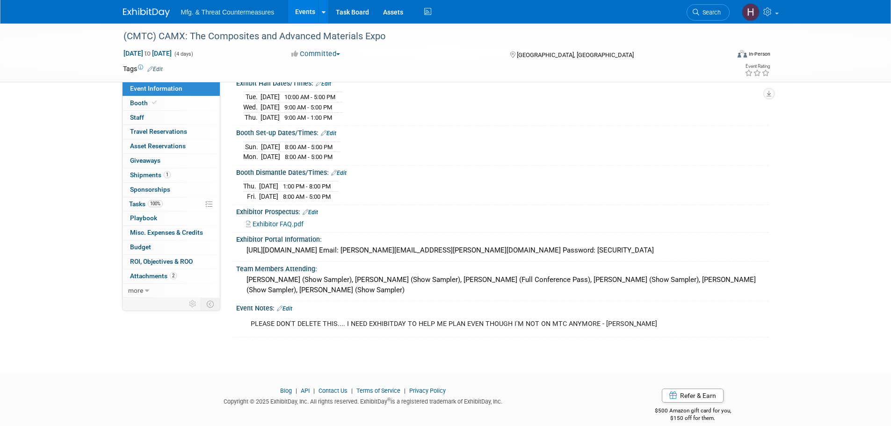
scroll to position [120, 0]
